Goal: Information Seeking & Learning: Check status

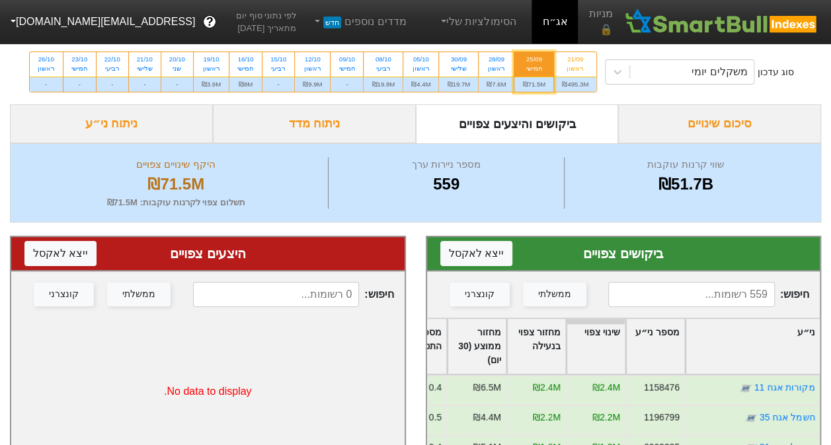
click at [695, 297] on input at bounding box center [691, 294] width 166 height 25
click at [572, 69] on div "ראשון" at bounding box center [575, 68] width 26 height 9
click at [572, 61] on input "21/09 ראשון ₪495.3M" at bounding box center [570, 56] width 9 height 9
radio input "true"
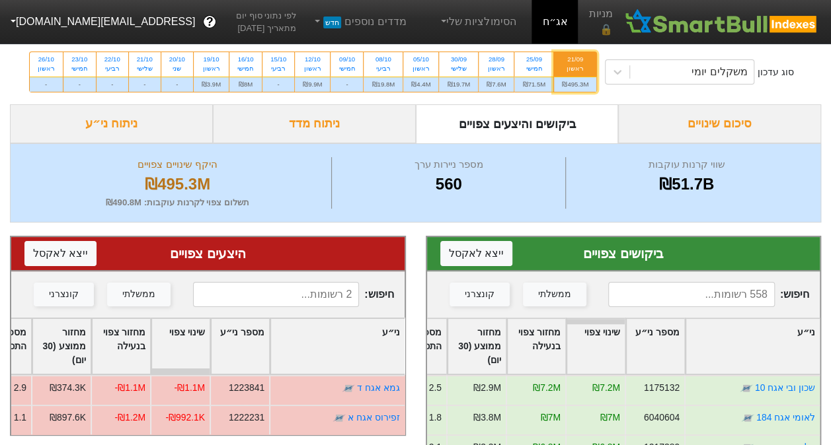
click at [678, 288] on input at bounding box center [691, 294] width 166 height 25
drag, startPoint x: 711, startPoint y: 294, endPoint x: 813, endPoint y: 294, distance: 101.8
click at [813, 294] on div "חיפוש : מבנה ממשלתי קונצרני" at bounding box center [623, 295] width 393 height 46
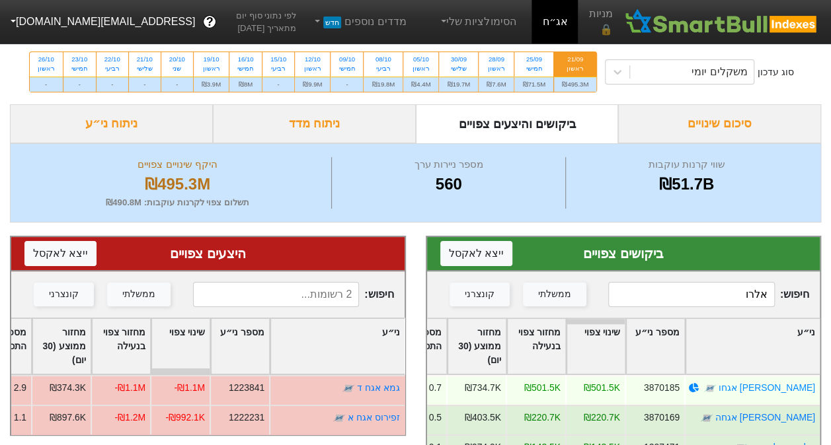
scroll to position [42, 0]
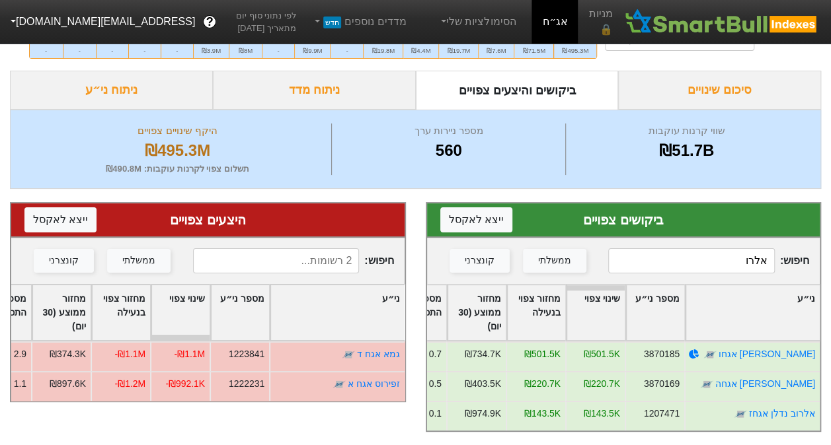
drag, startPoint x: 705, startPoint y: 247, endPoint x: 801, endPoint y: 251, distance: 95.9
click at [801, 251] on span "חיפוש : אלרו" at bounding box center [708, 261] width 201 height 25
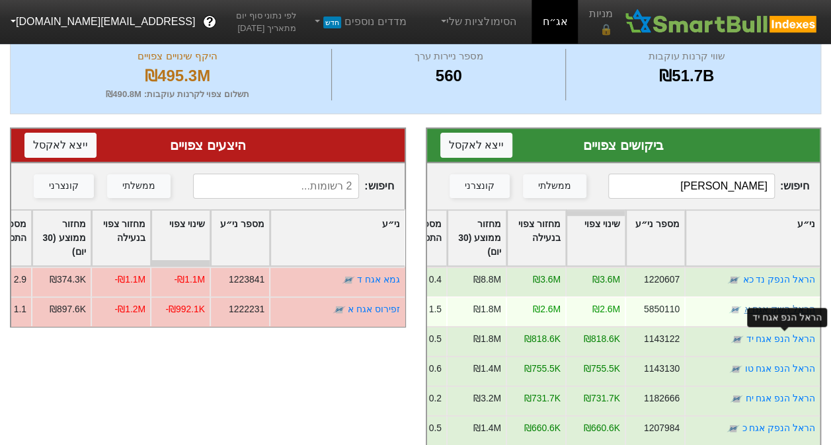
scroll to position [43, 0]
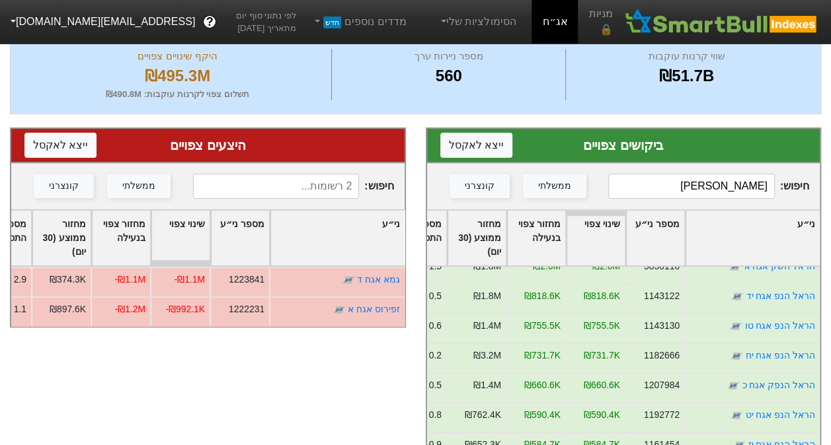
drag, startPoint x: 699, startPoint y: 182, endPoint x: 800, endPoint y: 186, distance: 101.2
click at [800, 186] on span "חיפוש : [PERSON_NAME]" at bounding box center [708, 186] width 201 height 25
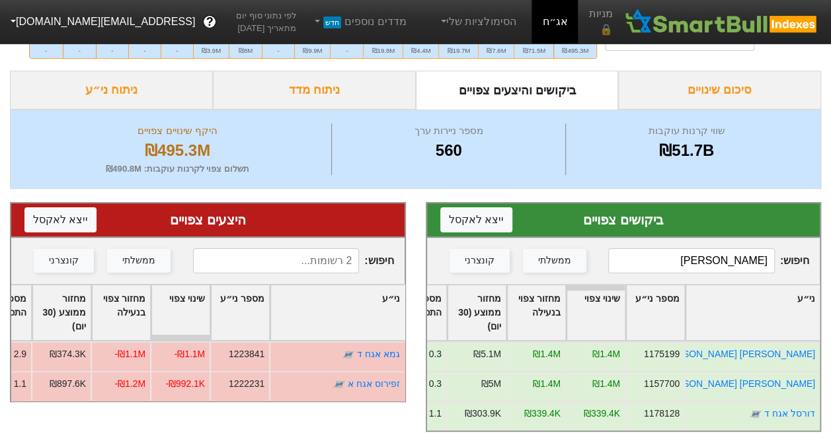
scroll to position [0, 0]
drag, startPoint x: 691, startPoint y: 252, endPoint x: 819, endPoint y: 251, distance: 127.6
click at [819, 251] on div "חיפוש : [PERSON_NAME] ממשלתי קונצרני" at bounding box center [623, 261] width 393 height 46
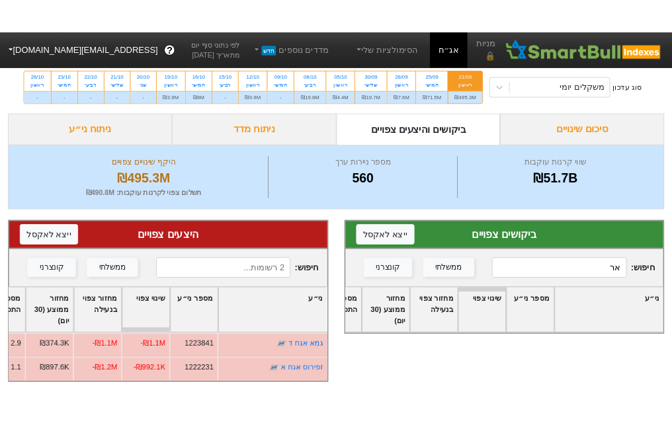
scroll to position [42, 0]
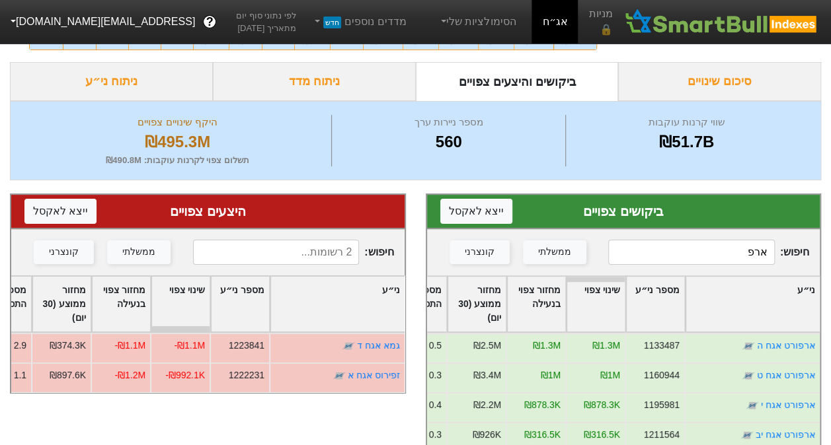
drag, startPoint x: 732, startPoint y: 246, endPoint x: 797, endPoint y: 241, distance: 65.0
click at [797, 241] on span "חיפוש : ארפ" at bounding box center [708, 252] width 201 height 25
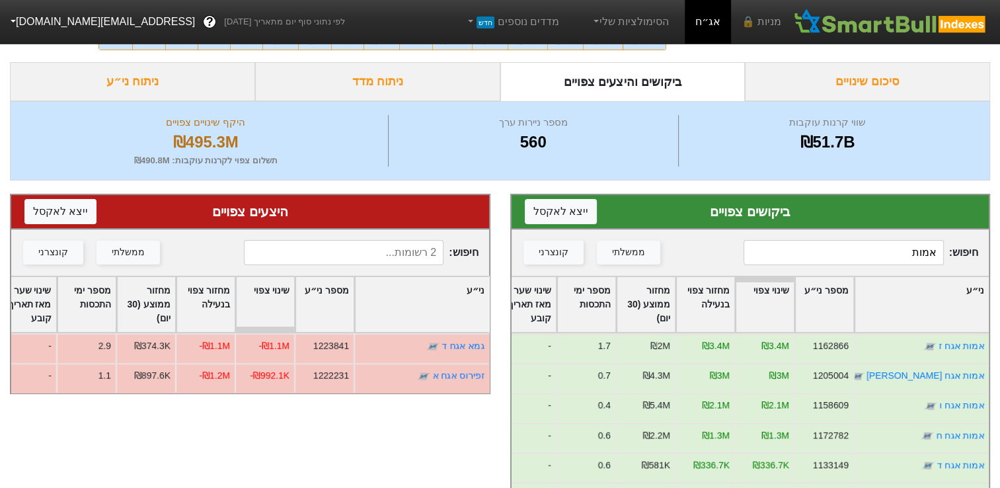
drag, startPoint x: 870, startPoint y: 251, endPoint x: 971, endPoint y: 248, distance: 101.2
click at [830, 248] on span "חיפוש : אמות" at bounding box center [861, 252] width 235 height 25
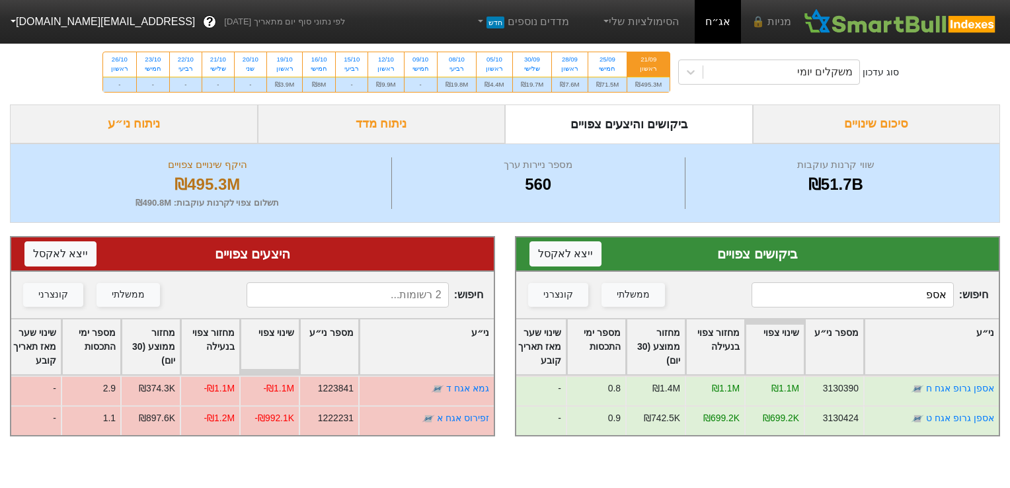
drag, startPoint x: 891, startPoint y: 295, endPoint x: 1021, endPoint y: 291, distance: 129.6
click at [830, 291] on html "מניות 🔒 אג״ח הסימולציות שלי מדדים נוספים חדש לפי נתוני סוף יום מתאריך [DATE] ? …" at bounding box center [505, 224] width 1010 height 449
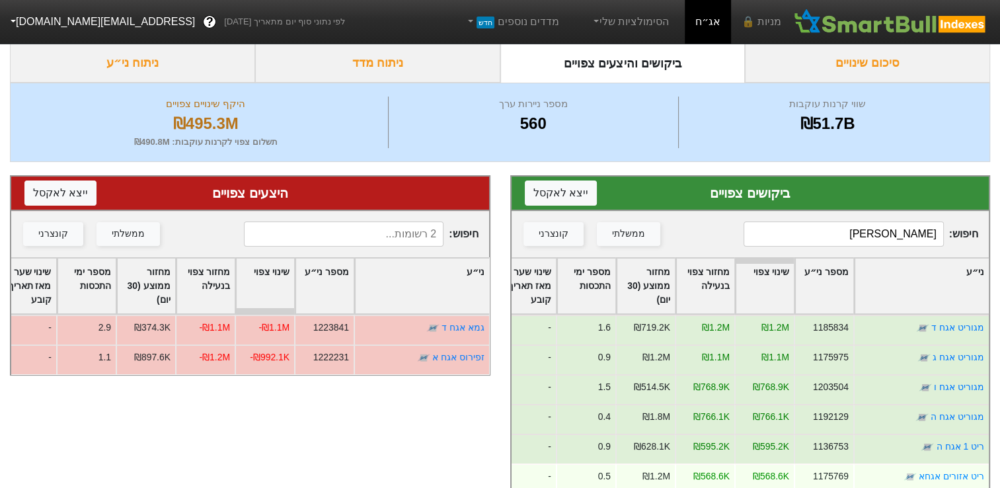
scroll to position [132, 0]
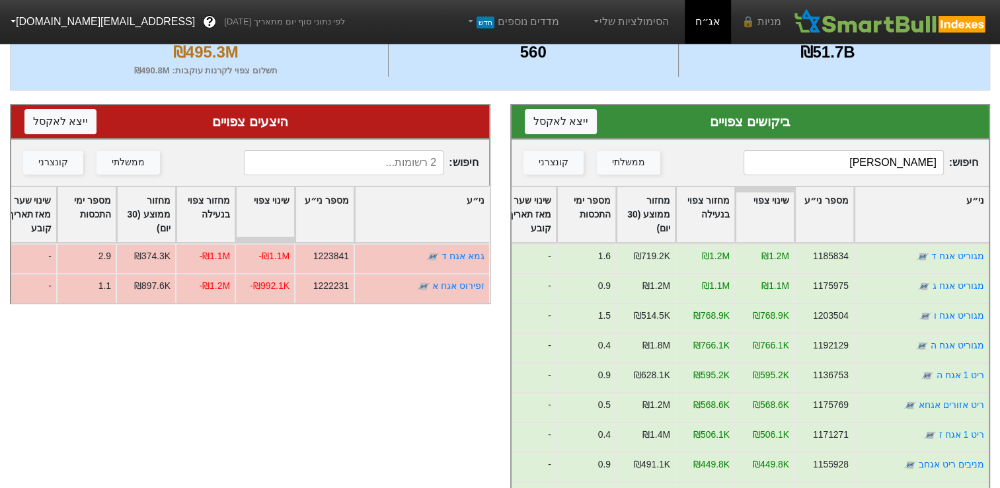
type input "[PERSON_NAME]"
